Goal: Transaction & Acquisition: Purchase product/service

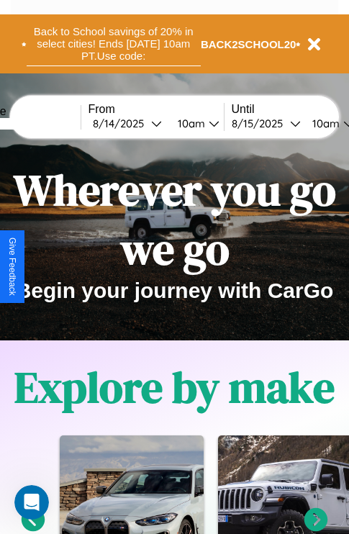
click at [113, 44] on button "Back to School savings of 20% in select cities! Ends 9/1 at 10am PT. Use code:" at bounding box center [114, 44] width 174 height 45
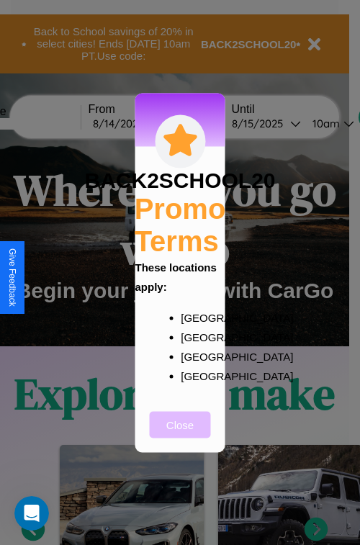
click at [180, 434] on button "Close" at bounding box center [180, 424] width 61 height 27
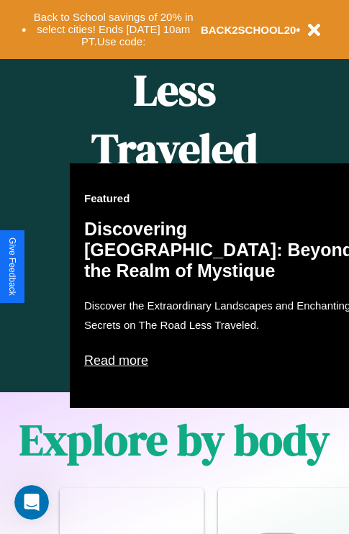
scroll to position [925, 0]
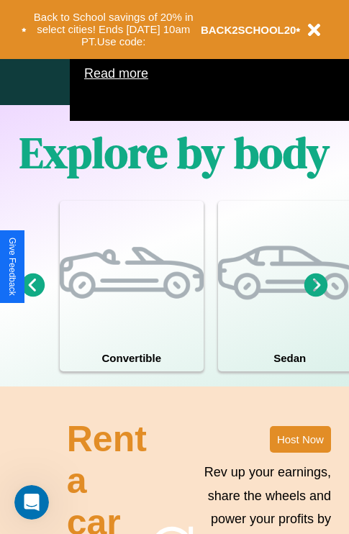
click at [316, 297] on icon at bounding box center [317, 285] width 24 height 24
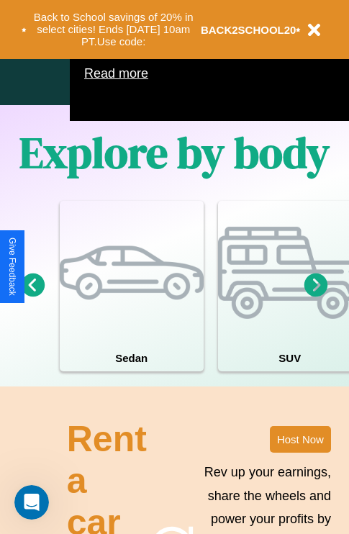
click at [316, 297] on icon at bounding box center [317, 285] width 24 height 24
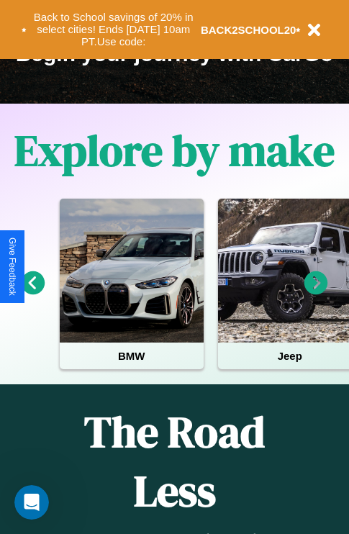
scroll to position [222, 0]
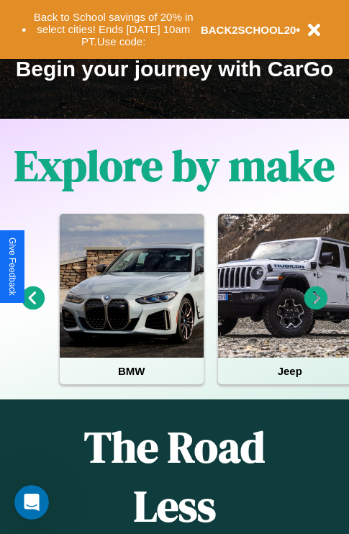
click at [316, 308] on icon at bounding box center [317, 299] width 24 height 24
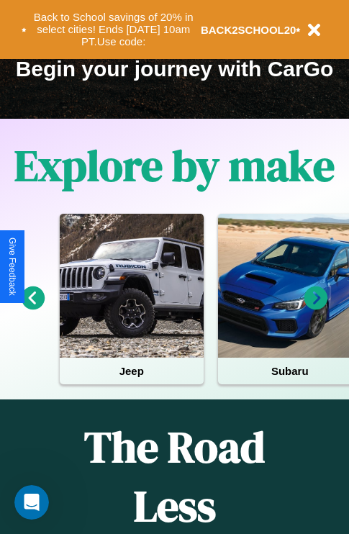
click at [316, 308] on icon at bounding box center [317, 299] width 24 height 24
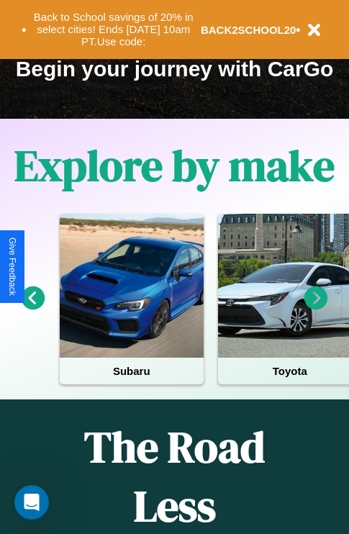
click at [316, 308] on icon at bounding box center [317, 299] width 24 height 24
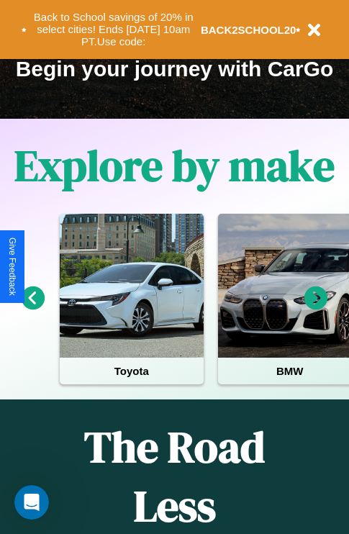
click at [316, 308] on icon at bounding box center [317, 299] width 24 height 24
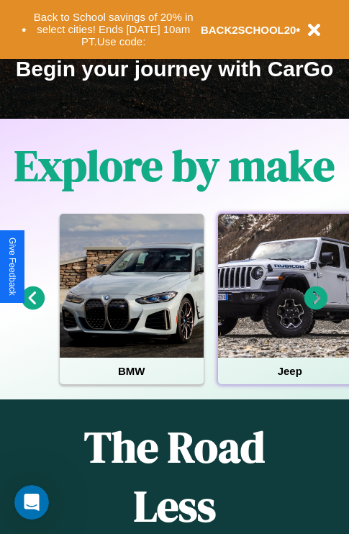
click at [289, 308] on div at bounding box center [290, 286] width 144 height 144
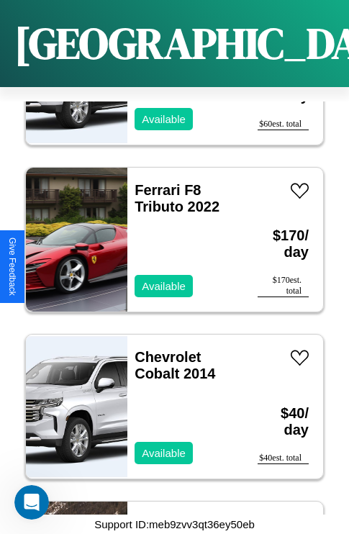
scroll to position [19102, 0]
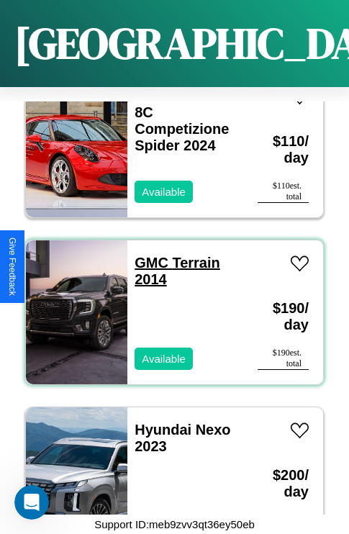
click at [147, 255] on link "GMC Terrain 2014" at bounding box center [178, 271] width 86 height 32
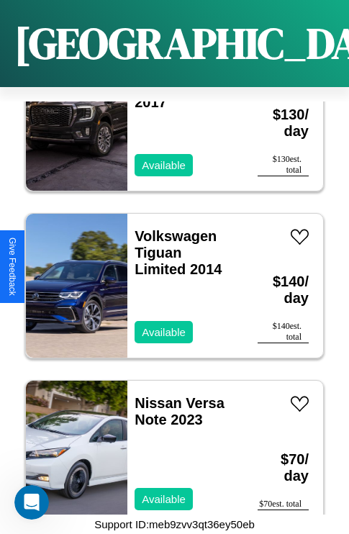
scroll to position [18099, 0]
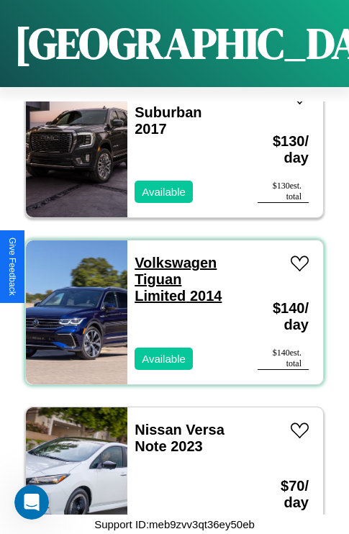
click at [171, 255] on link "Volkswagen Tiguan Limited 2014" at bounding box center [178, 279] width 87 height 49
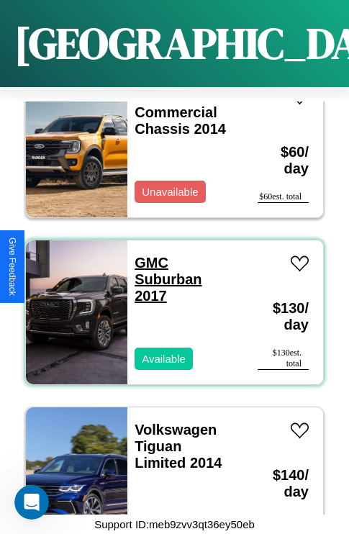
click at [147, 255] on link "GMC Suburban 2017" at bounding box center [168, 279] width 67 height 49
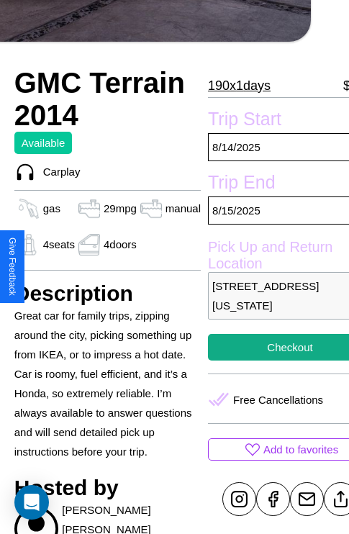
scroll to position [359, 49]
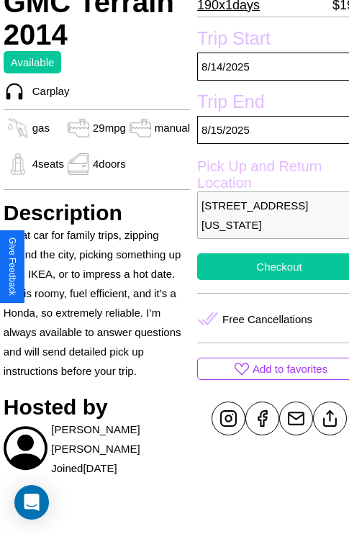
click at [267, 266] on button "Checkout" at bounding box center [279, 267] width 164 height 27
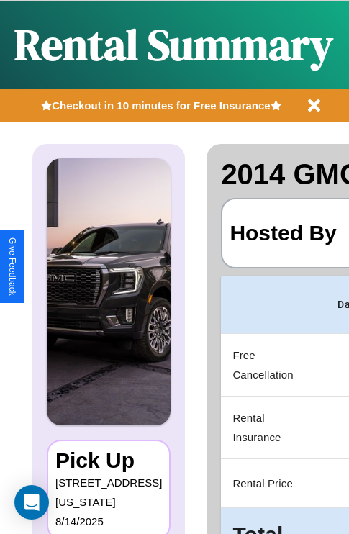
scroll to position [0, 272]
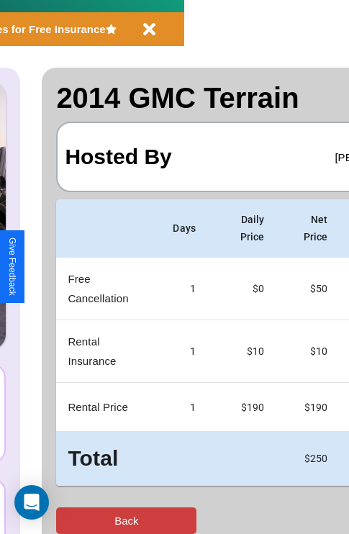
click at [70, 521] on button "Back" at bounding box center [126, 521] width 140 height 27
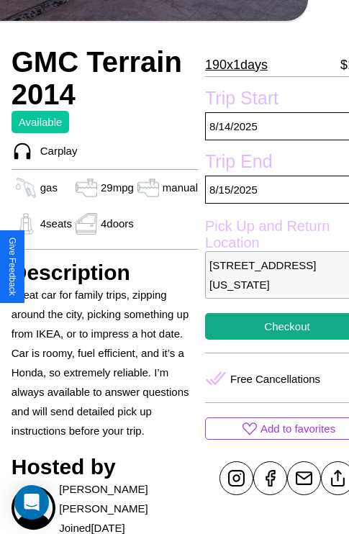
scroll to position [359, 49]
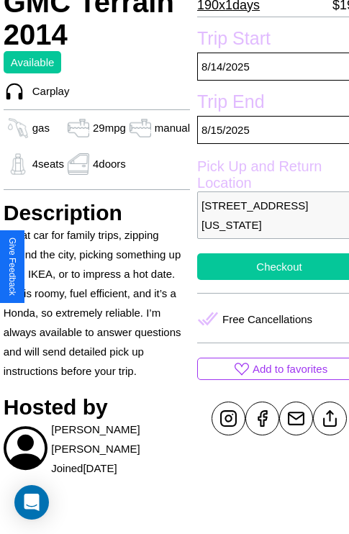
click at [267, 266] on button "Checkout" at bounding box center [279, 267] width 164 height 27
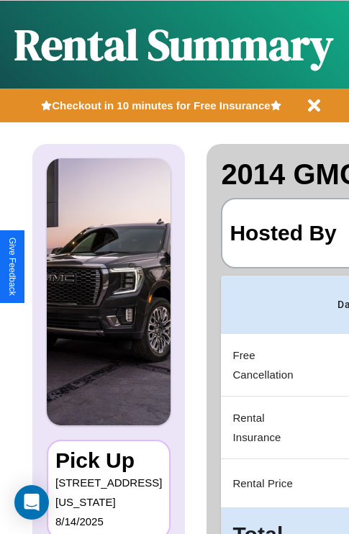
scroll to position [0, 272]
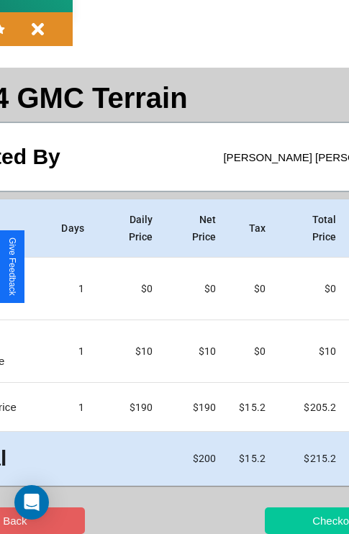
click at [279, 521] on button "Checkout" at bounding box center [335, 521] width 140 height 27
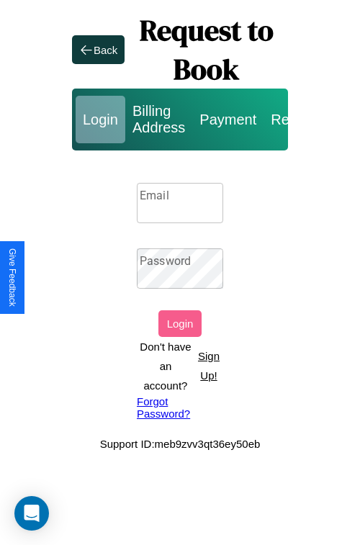
click at [208, 366] on p "Sign Up!" at bounding box center [208, 365] width 29 height 39
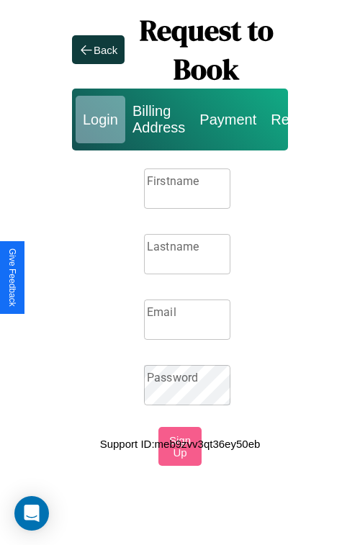
click at [187, 189] on input "Firstname" at bounding box center [187, 189] width 86 height 40
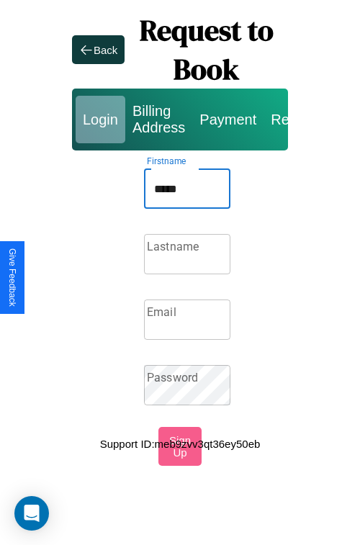
type input "*****"
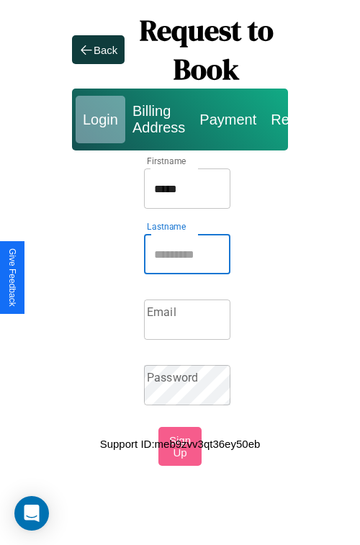
click at [187, 254] on input "Lastname" at bounding box center [187, 254] width 86 height 40
type input "*******"
click at [187, 320] on input "Email" at bounding box center [187, 320] width 86 height 40
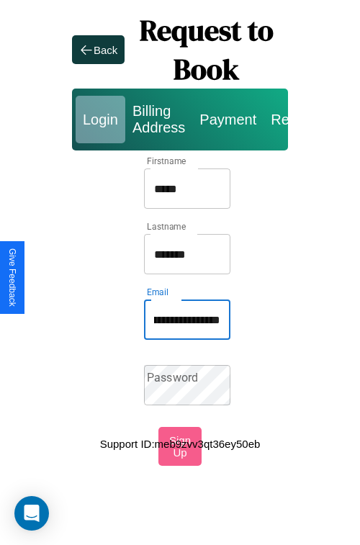
scroll to position [0, 76]
type input "**********"
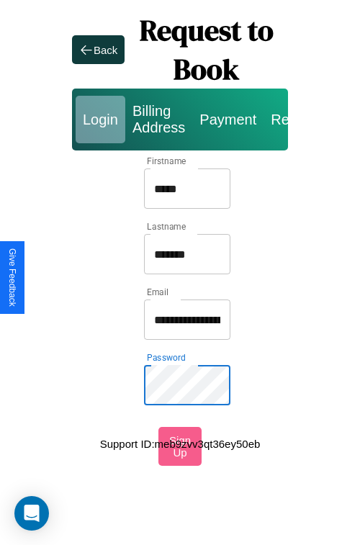
click at [187, 189] on input "*****" at bounding box center [187, 189] width 86 height 40
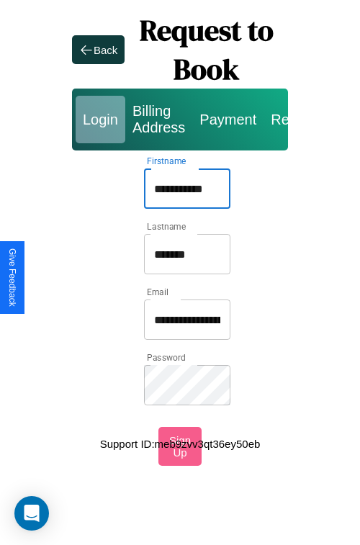
type input "**********"
click at [187, 320] on input "**********" at bounding box center [187, 320] width 86 height 40
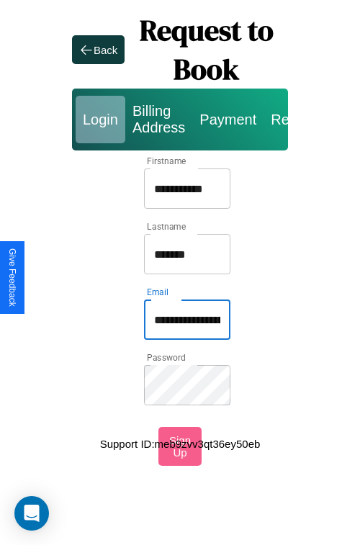
type input "**********"
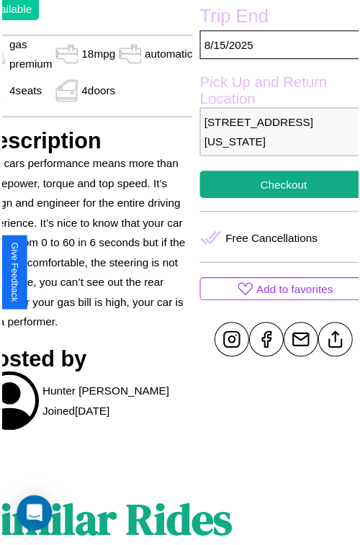
scroll to position [461, 77]
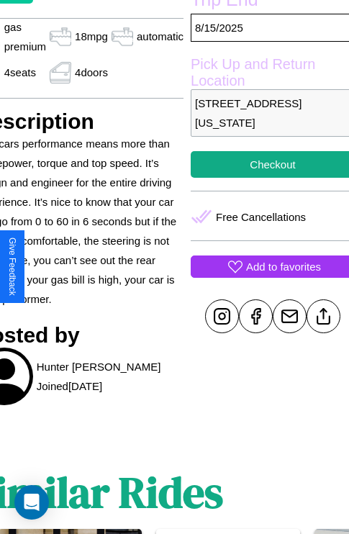
click at [266, 266] on p "Add to favorites" at bounding box center [283, 266] width 75 height 19
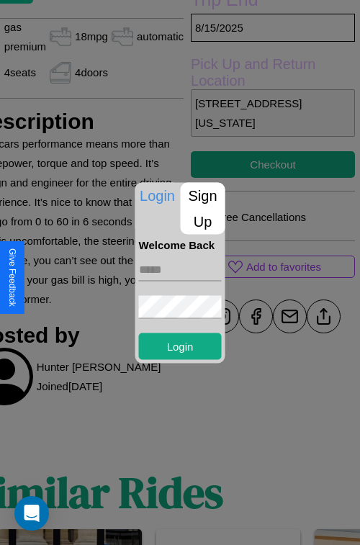
click at [202, 208] on p "Sign Up" at bounding box center [203, 208] width 45 height 52
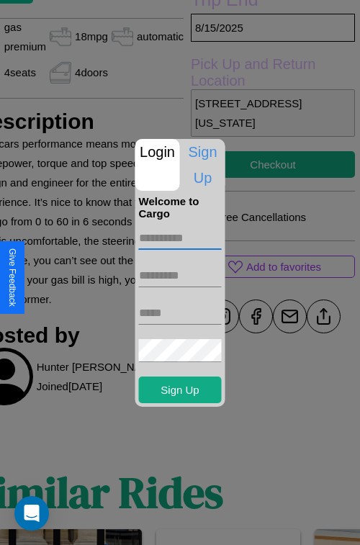
click at [180, 238] on input "text" at bounding box center [180, 238] width 83 height 23
type input "******"
click at [180, 275] on input "text" at bounding box center [180, 275] width 83 height 23
type input "********"
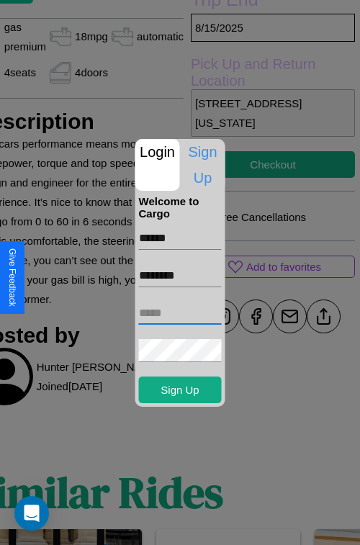
click at [180, 313] on input "text" at bounding box center [180, 313] width 83 height 23
type input "**********"
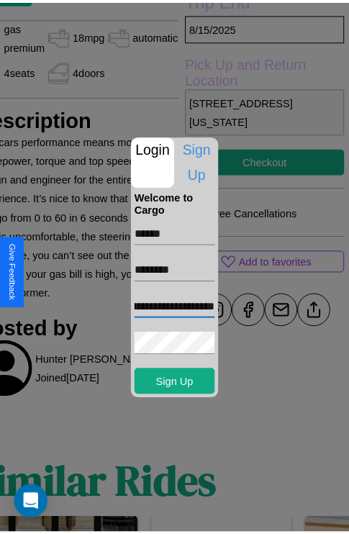
scroll to position [0, 0]
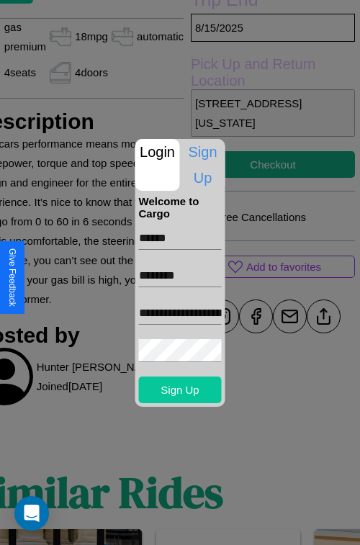
click at [180, 390] on button "Sign Up" at bounding box center [180, 390] width 83 height 27
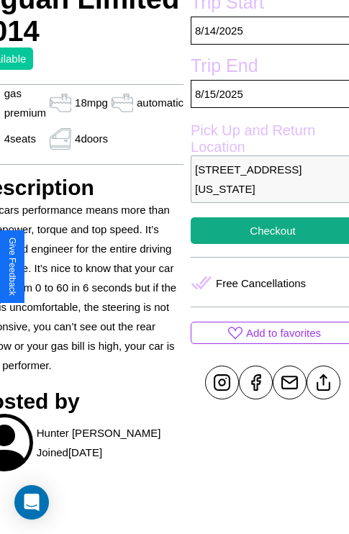
scroll to position [359, 77]
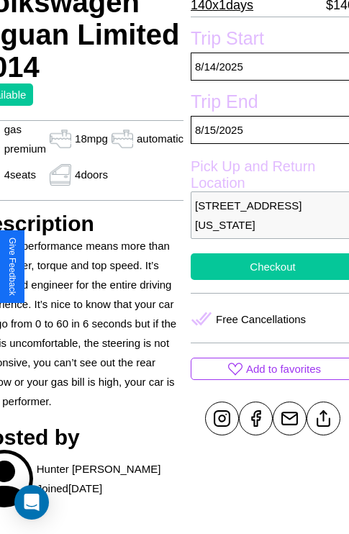
click at [266, 266] on button "Checkout" at bounding box center [273, 267] width 164 height 27
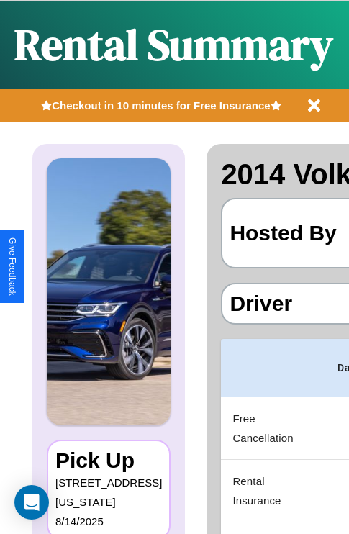
scroll to position [0, 272]
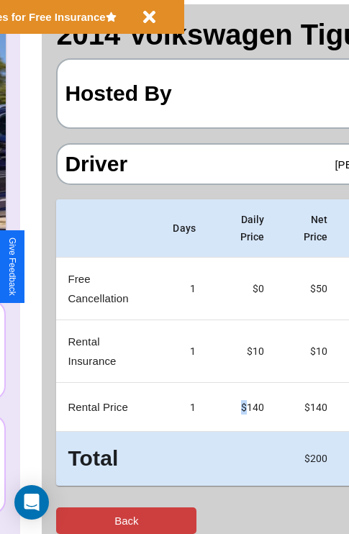
click at [70, 521] on button "Back" at bounding box center [126, 521] width 140 height 27
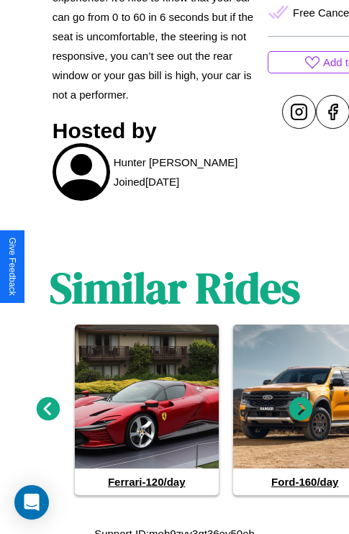
scroll to position [675, 0]
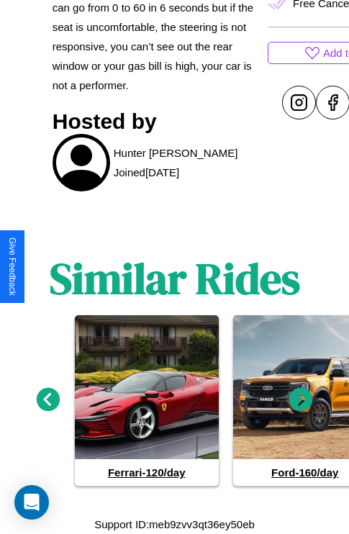
click at [301, 400] on icon at bounding box center [302, 400] width 24 height 24
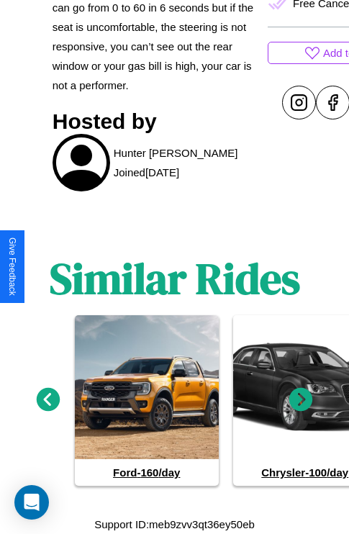
click at [48, 400] on icon at bounding box center [49, 400] width 24 height 24
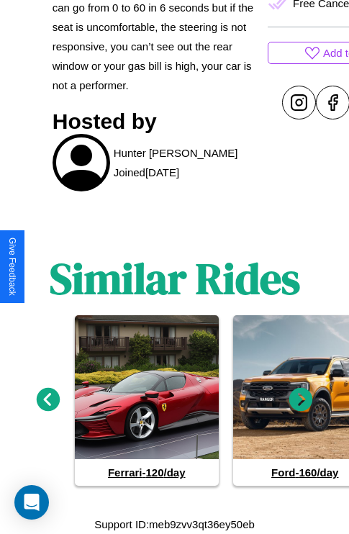
click at [301, 400] on icon at bounding box center [302, 400] width 24 height 24
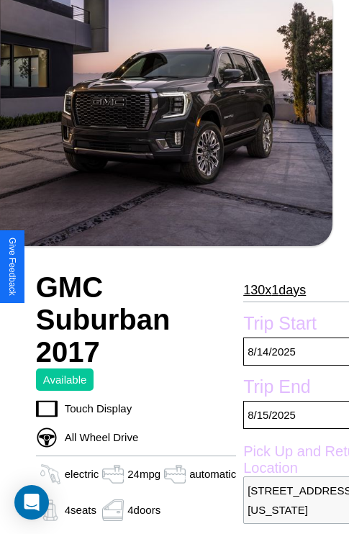
scroll to position [307, 69]
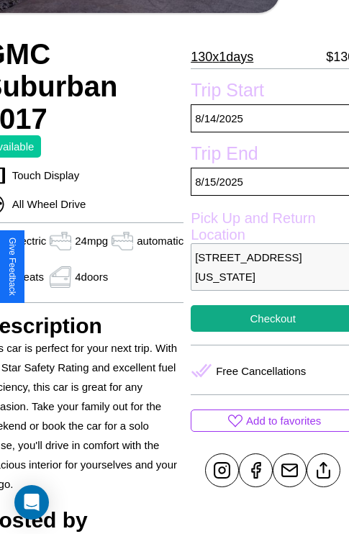
click at [266, 267] on p "[STREET_ADDRESS][US_STATE]" at bounding box center [273, 267] width 164 height 48
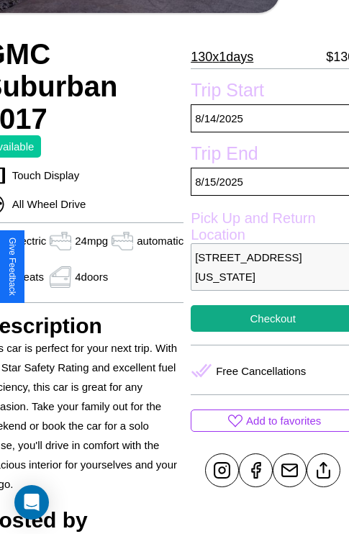
click at [266, 267] on p "[STREET_ADDRESS][US_STATE]" at bounding box center [273, 267] width 164 height 48
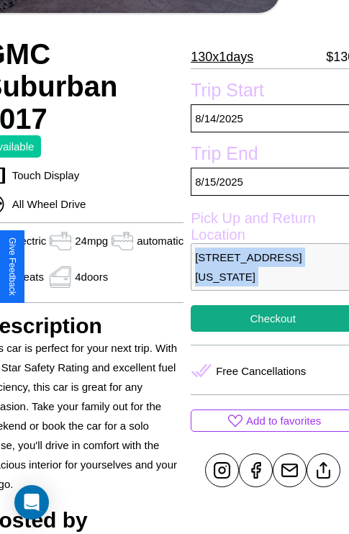
click at [266, 267] on p "[STREET_ADDRESS][US_STATE]" at bounding box center [273, 267] width 164 height 48
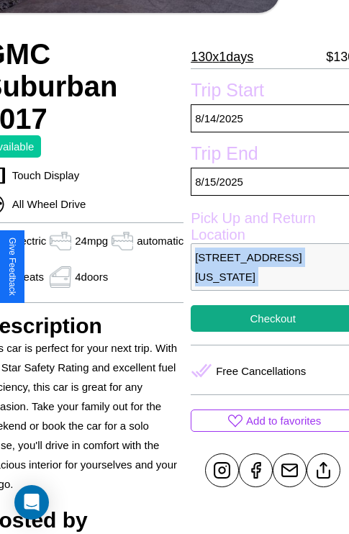
click at [266, 267] on p "[STREET_ADDRESS][US_STATE]" at bounding box center [273, 267] width 164 height 48
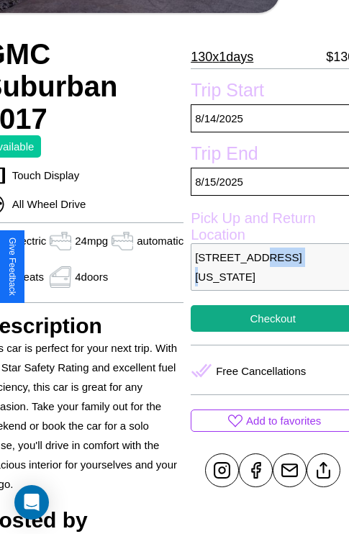
click at [266, 267] on p "[STREET_ADDRESS][US_STATE]" at bounding box center [273, 267] width 164 height 48
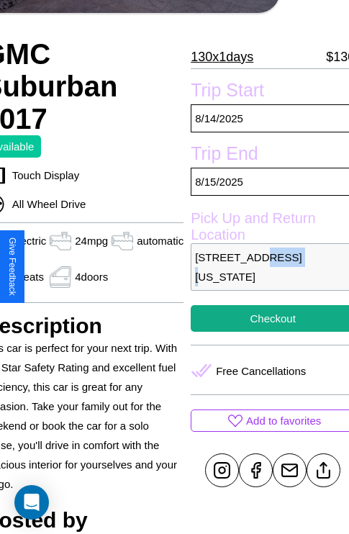
click at [266, 267] on p "[STREET_ADDRESS][US_STATE]" at bounding box center [273, 267] width 164 height 48
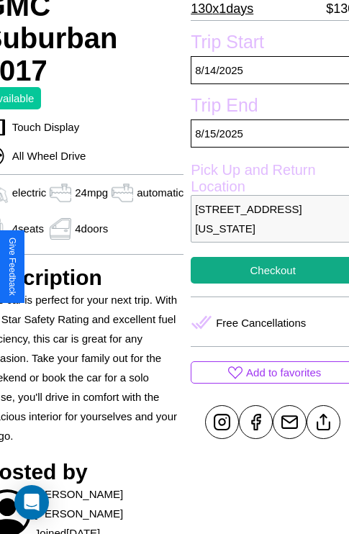
scroll to position [359, 69]
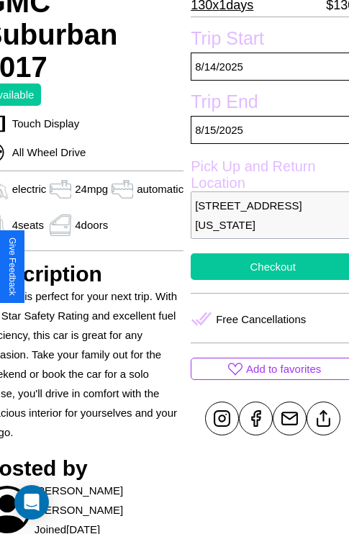
click at [266, 266] on button "Checkout" at bounding box center [273, 267] width 164 height 27
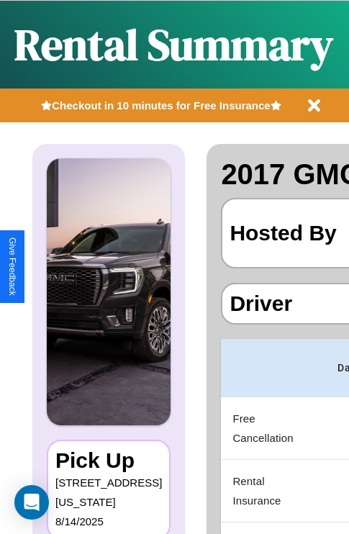
scroll to position [0, 272]
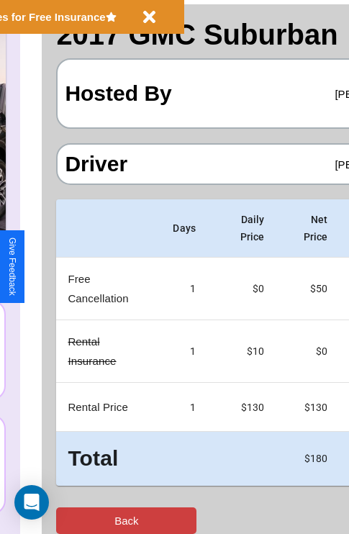
click at [70, 521] on button "Back" at bounding box center [126, 521] width 140 height 27
